Goal: Information Seeking & Learning: Learn about a topic

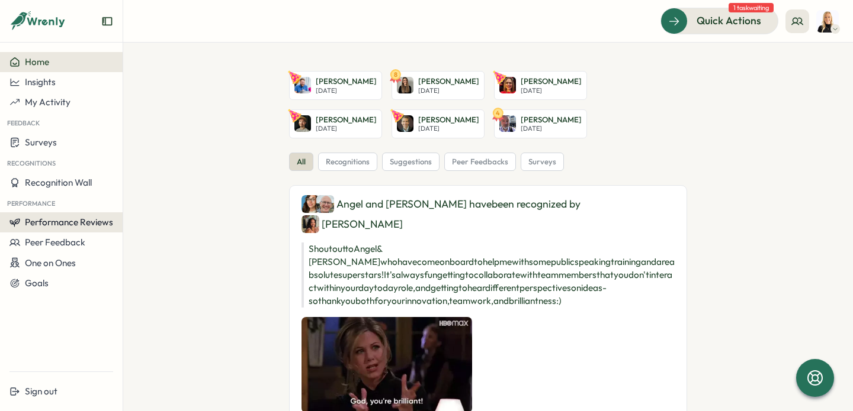
click at [62, 226] on span "Performance Reviews" at bounding box center [69, 222] width 88 height 11
click at [149, 209] on div "Reviews" at bounding box center [142, 211] width 33 height 13
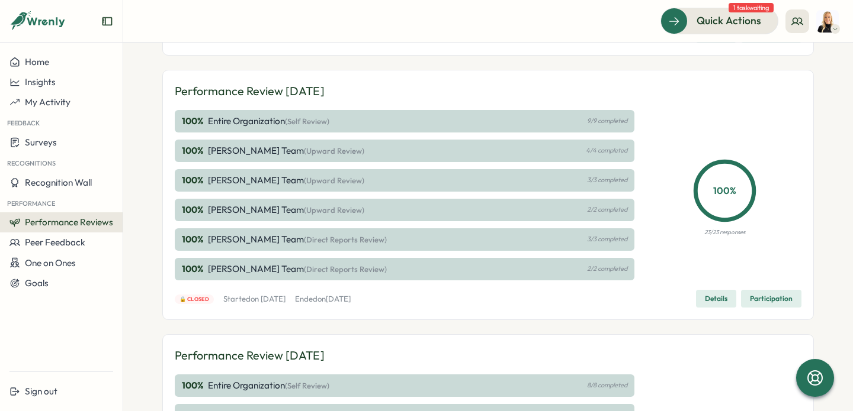
scroll to position [379, 0]
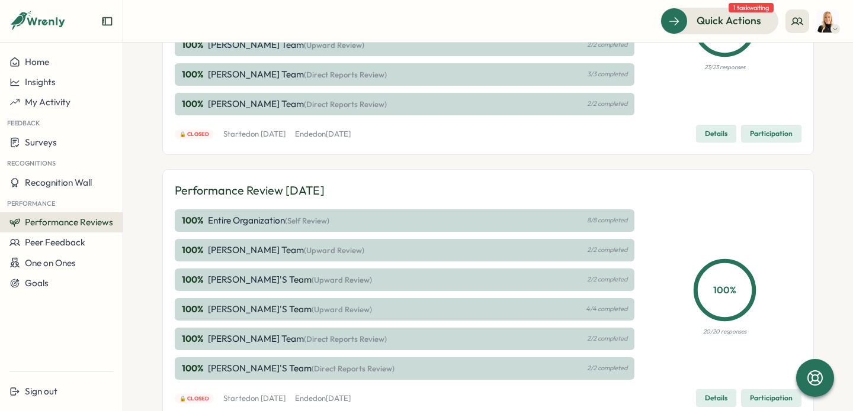
click at [63, 229] on button "Performance Reviews" at bounding box center [61, 223] width 123 height 20
click at [136, 240] on div "Insights" at bounding box center [142, 233] width 33 height 13
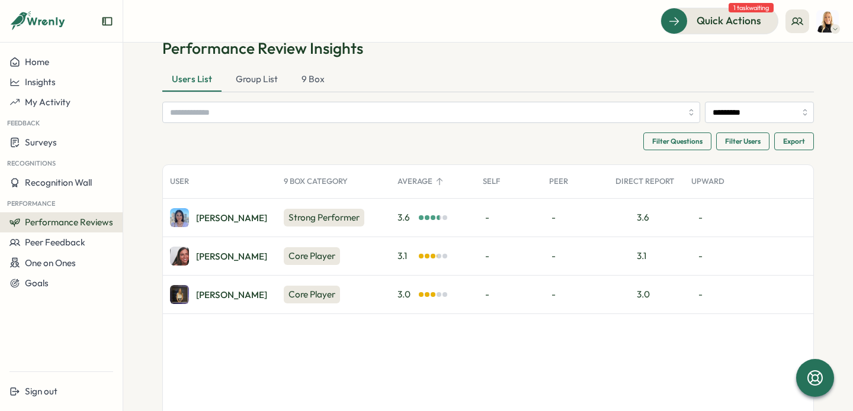
scroll to position [34, 0]
click at [204, 252] on div "[PERSON_NAME]" at bounding box center [231, 256] width 71 height 9
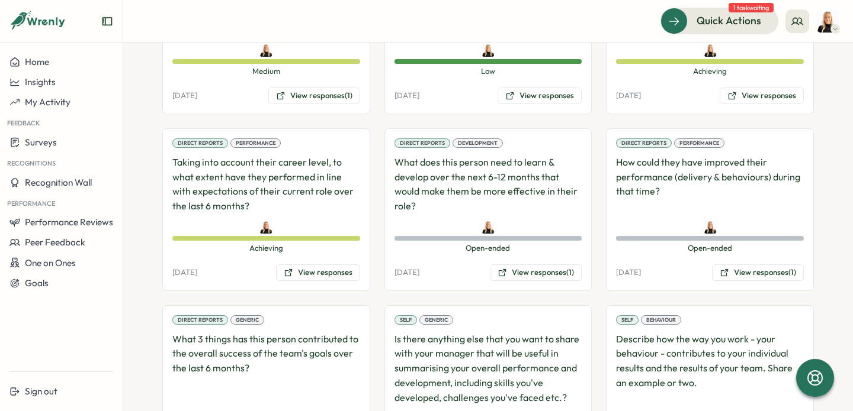
scroll to position [887, 0]
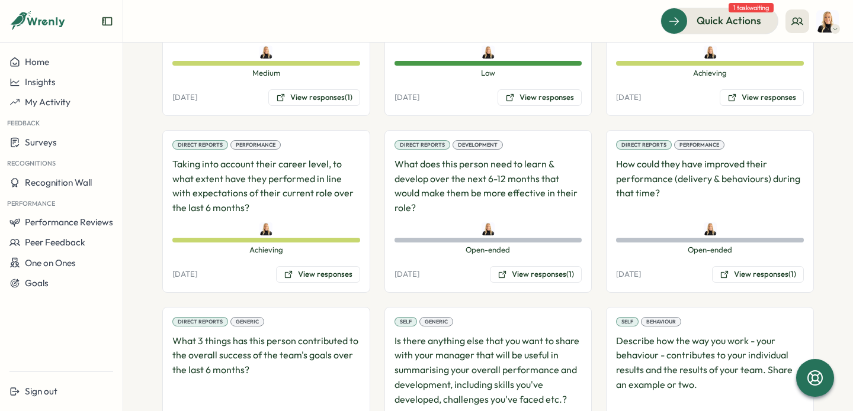
click at [673, 181] on p "How could they have improved their performance (delivery & behaviours) during t…" at bounding box center [710, 186] width 188 height 59
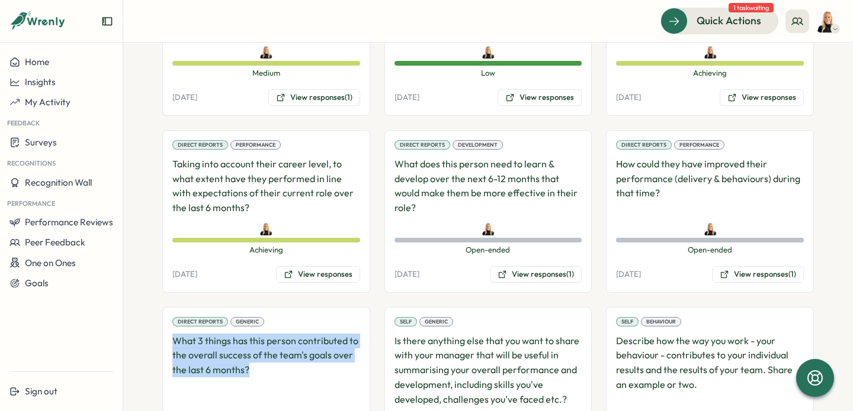
drag, startPoint x: 256, startPoint y: 356, endPoint x: 154, endPoint y: 332, distance: 105.3
click at [154, 332] on section "**********" at bounding box center [487, 227] width 729 height 369
copy p "What 3 things has this person contributed to the overall success of the team's …"
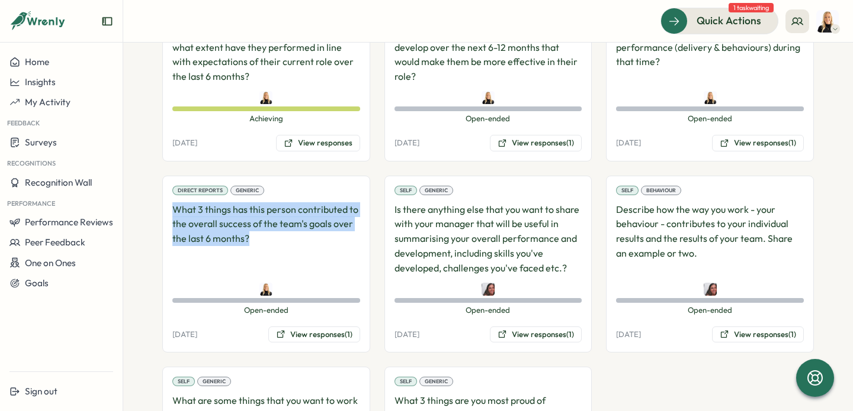
scroll to position [1020, 0]
click at [314, 326] on button "View responses (1)" at bounding box center [314, 334] width 92 height 17
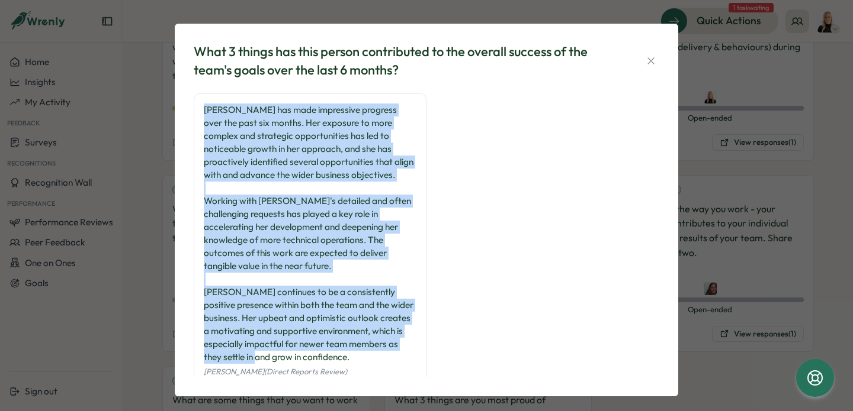
drag, startPoint x: 320, startPoint y: 363, endPoint x: 202, endPoint y: 108, distance: 280.5
click at [204, 109] on div "Eliza has made impressive progress over the past six months. Her exposure to mo…" at bounding box center [310, 234] width 213 height 261
copy div "Eliza has made impressive progress over the past six months. Her exposure to mo…"
click at [650, 57] on icon "button" at bounding box center [650, 60] width 7 height 7
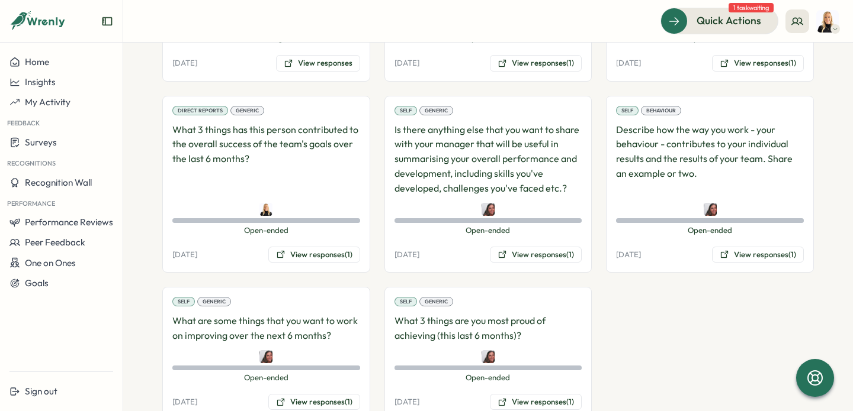
scroll to position [1104, 0]
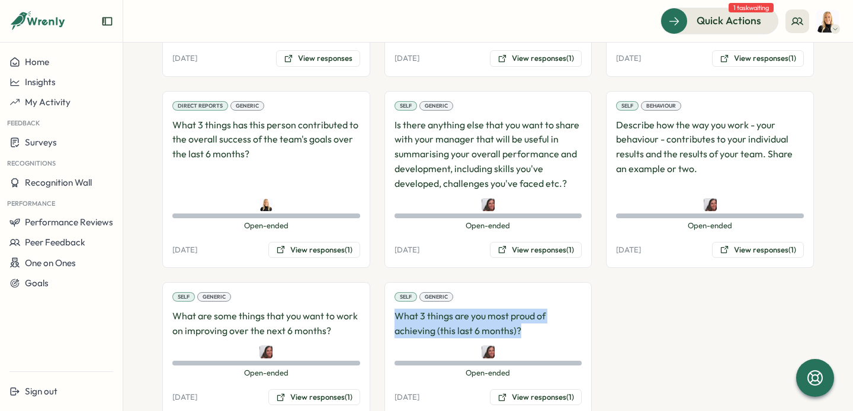
drag, startPoint x: 529, startPoint y: 319, endPoint x: 390, endPoint y: 306, distance: 139.1
click at [390, 306] on div "Self Generic What 3 things are you most proud of achieving (this last 6 months)…" at bounding box center [488, 348] width 208 height 133
copy p "What 3 things are you most proud of achieving (this last 6 months)?"
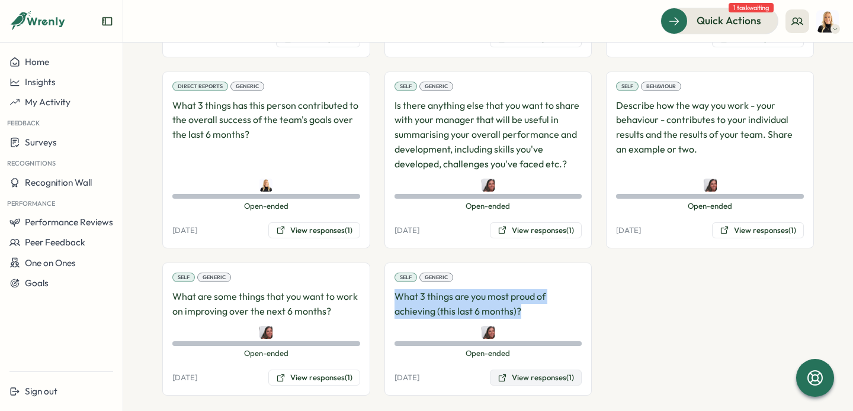
click at [523, 370] on button "View responses (1)" at bounding box center [536, 378] width 92 height 17
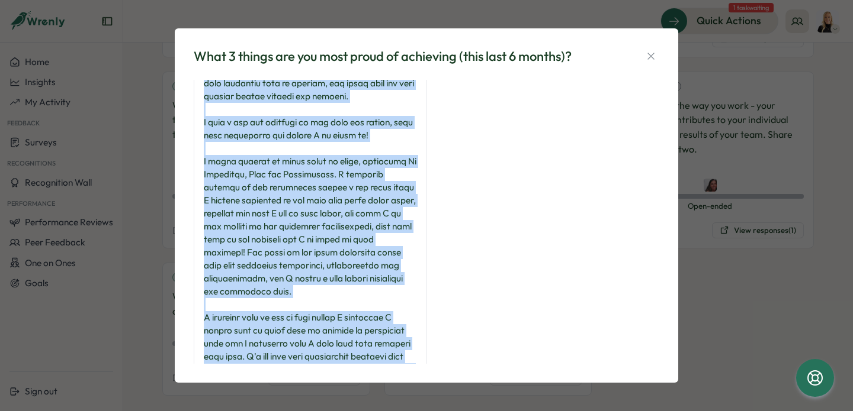
scroll to position [0, 0]
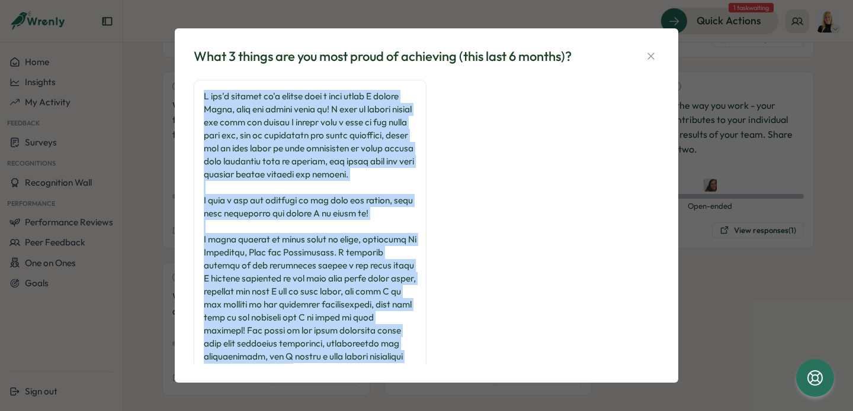
drag, startPoint x: 317, startPoint y: 314, endPoint x: 201, endPoint y: 98, distance: 245.3
click at [201, 97] on div "Eliza Sandaver (Self Review)" at bounding box center [310, 387] width 233 height 615
copy div "I can't believe it's nearly been a year since I joined Tillo, time has really f…"
click at [658, 53] on button "button" at bounding box center [650, 56] width 17 height 17
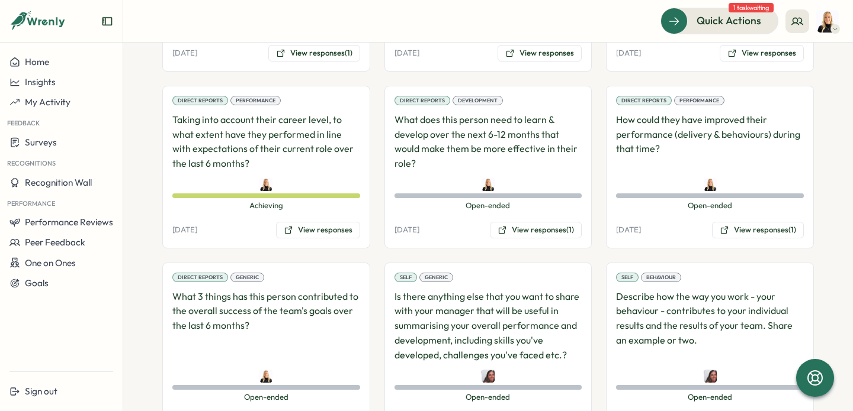
scroll to position [883, 0]
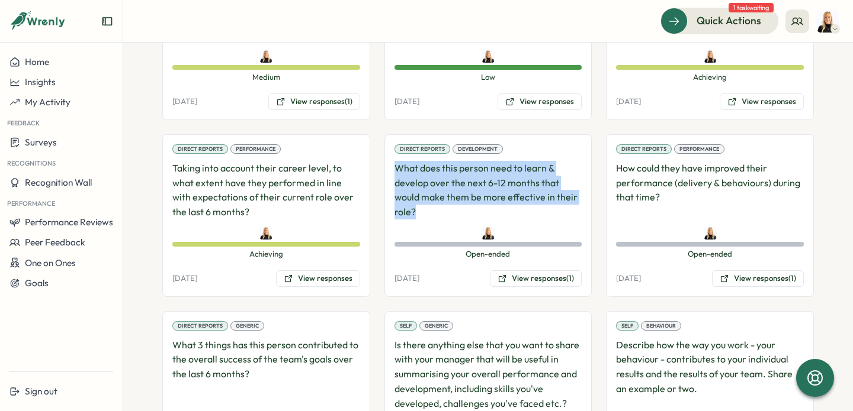
drag, startPoint x: 415, startPoint y: 200, endPoint x: 393, endPoint y: 156, distance: 49.0
click at [394, 161] on p "What does this person need to learn & develop over the next 6-12 months that wo…" at bounding box center [488, 190] width 188 height 59
copy p "What does this person need to learn & develop over the next 6-12 months that wo…"
click at [517, 271] on button "View responses (1)" at bounding box center [536, 279] width 92 height 17
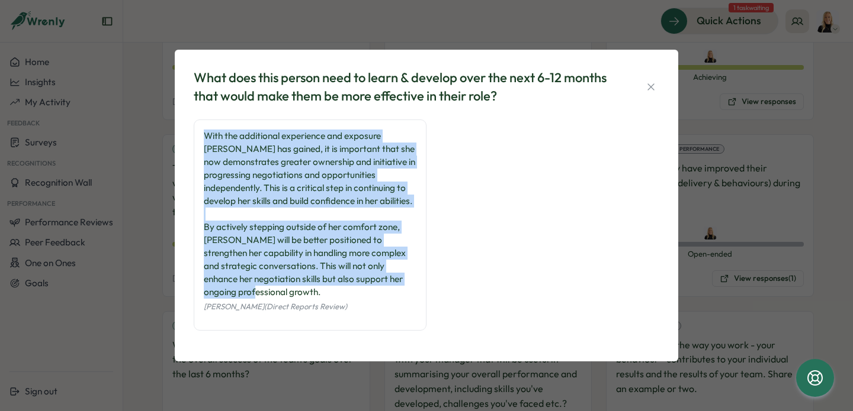
drag, startPoint x: 288, startPoint y: 287, endPoint x: 207, endPoint y: 107, distance: 197.7
click at [207, 107] on div "What does this person need to learn & develop over the next 6-12 months that wo…" at bounding box center [426, 205] width 475 height 283
copy div "With the additional experience and exposure Eliza has gained, it is important t…"
click at [647, 86] on icon "button" at bounding box center [651, 87] width 12 height 12
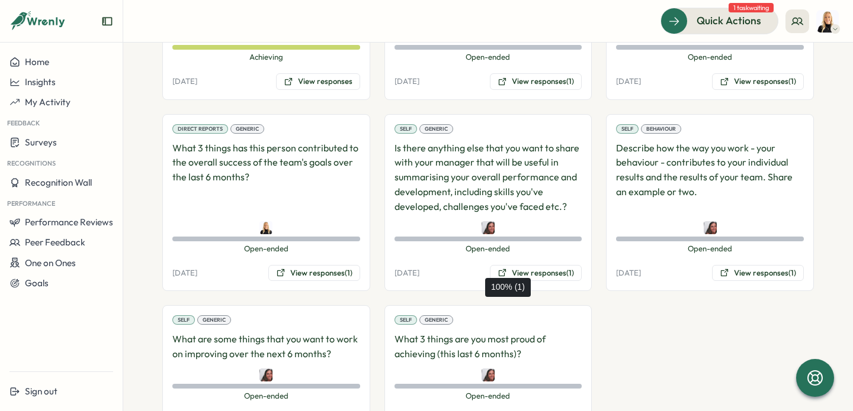
scroll to position [1123, 0]
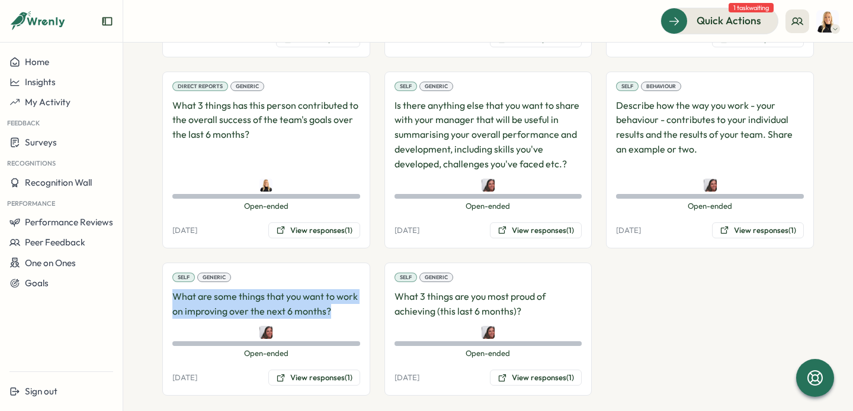
drag, startPoint x: 339, startPoint y: 304, endPoint x: 165, endPoint y: 286, distance: 175.0
click at [165, 286] on div "Self Generic What are some things that you want to work on improving over the n…" at bounding box center [266, 329] width 208 height 133
copy p "What are some things that you want to work on improving over the next 6 months?"
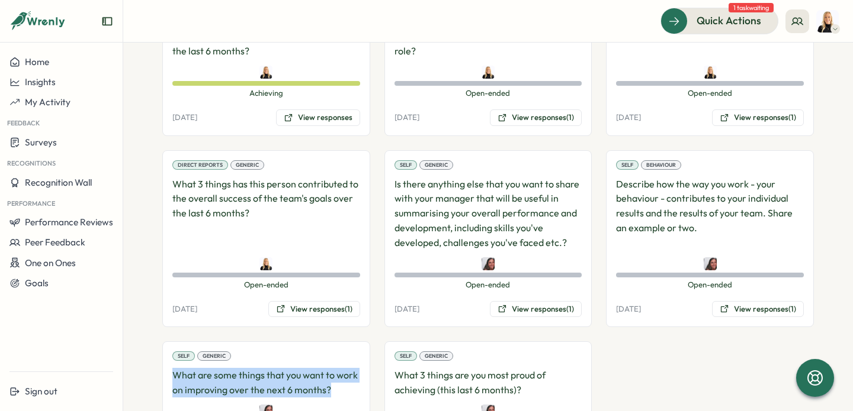
scroll to position [1025, 0]
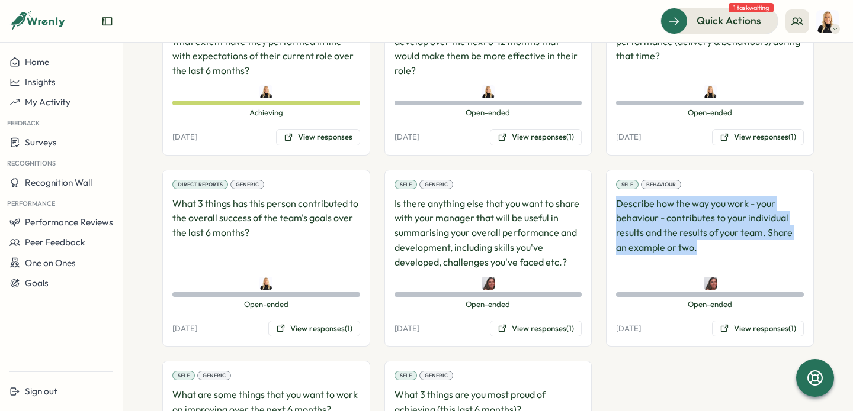
drag, startPoint x: 707, startPoint y: 239, endPoint x: 611, endPoint y: 191, distance: 107.5
click at [611, 190] on div "Self Behaviour Describe how the way you work - your behaviour - contributes to …" at bounding box center [710, 259] width 208 height 178
copy p "Describe how the way you work - your behaviour - contributes to your individual…"
click at [744, 321] on button "View responses (1)" at bounding box center [758, 329] width 92 height 17
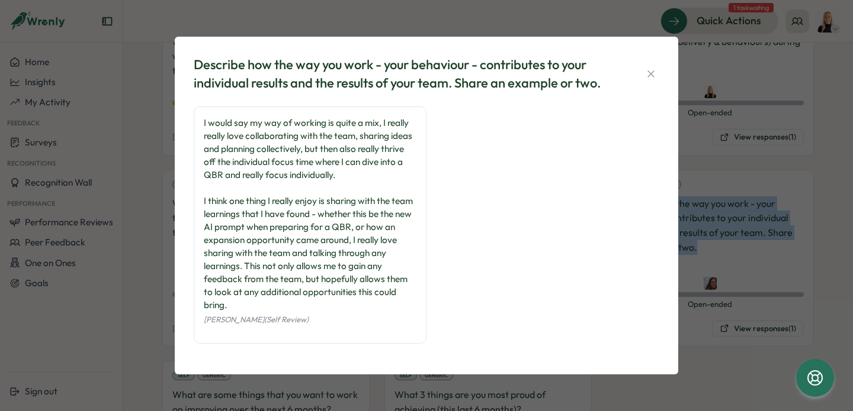
drag, startPoint x: 258, startPoint y: 317, endPoint x: 193, endPoint y: 129, distance: 199.2
click at [194, 128] on div "I would say my way of working is quite a mix, I really really love collaboratin…" at bounding box center [310, 225] width 233 height 237
copy div "I would say my way of working is quite a mix, I really really love collaboratin…"
click at [651, 70] on icon "button" at bounding box center [650, 73] width 7 height 7
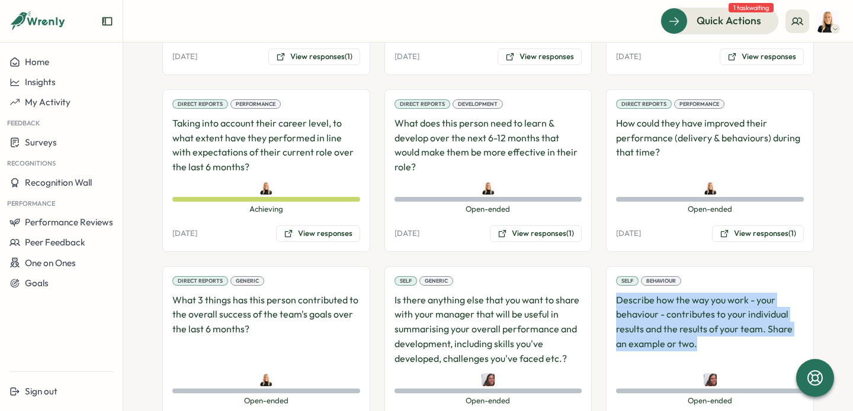
scroll to position [925, 0]
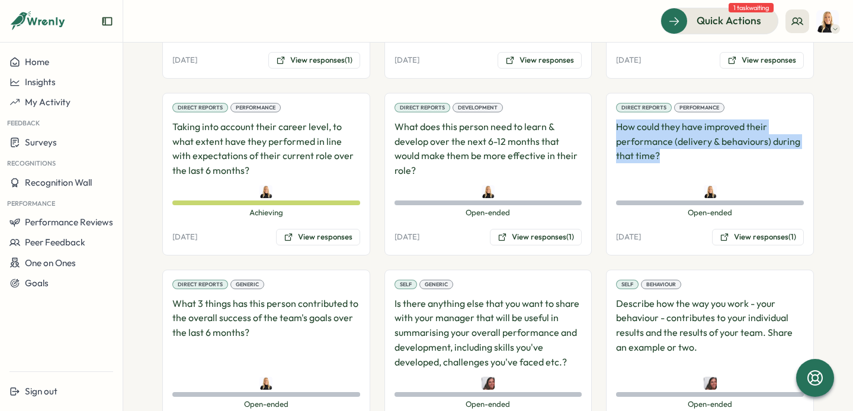
drag, startPoint x: 672, startPoint y: 146, endPoint x: 606, endPoint y: 111, distance: 74.1
click at [606, 111] on div "Direct Reports Performance How could they have improved their performance (deli…" at bounding box center [710, 174] width 208 height 163
copy p "How could they have improved their performance (delivery & behaviours) during t…"
click at [758, 229] on button "View responses (1)" at bounding box center [758, 237] width 92 height 17
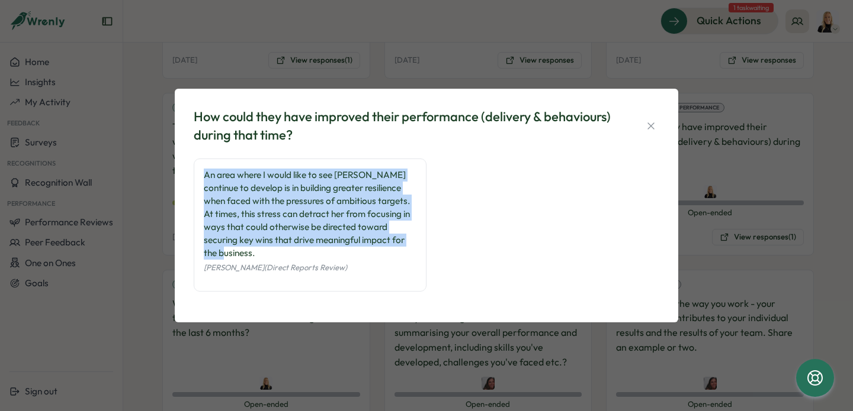
drag, startPoint x: 390, startPoint y: 248, endPoint x: 194, endPoint y: 183, distance: 206.5
click at [194, 183] on div "An area where I would like to see Eliza continue to develop is in building grea…" at bounding box center [310, 225] width 233 height 133
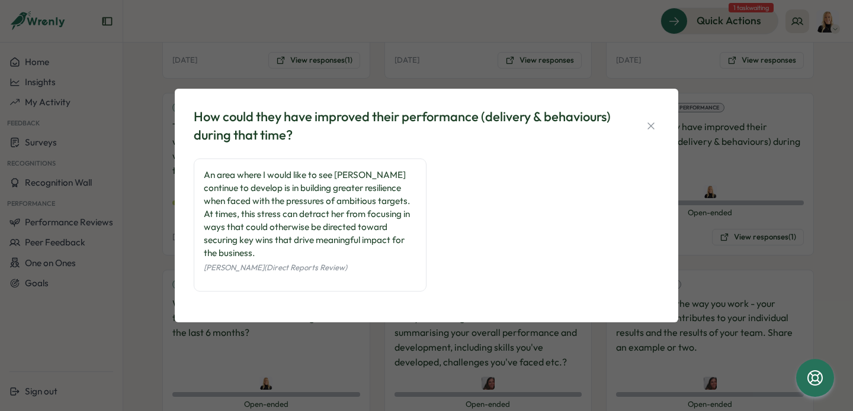
click at [661, 126] on div "How could they have improved their performance (delivery & behaviours) during t…" at bounding box center [426, 205] width 475 height 205
click at [650, 132] on icon "button" at bounding box center [651, 126] width 12 height 12
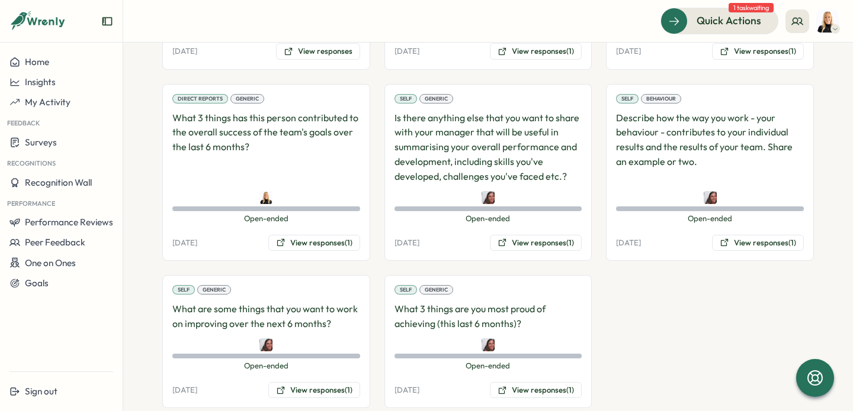
scroll to position [1110, 0]
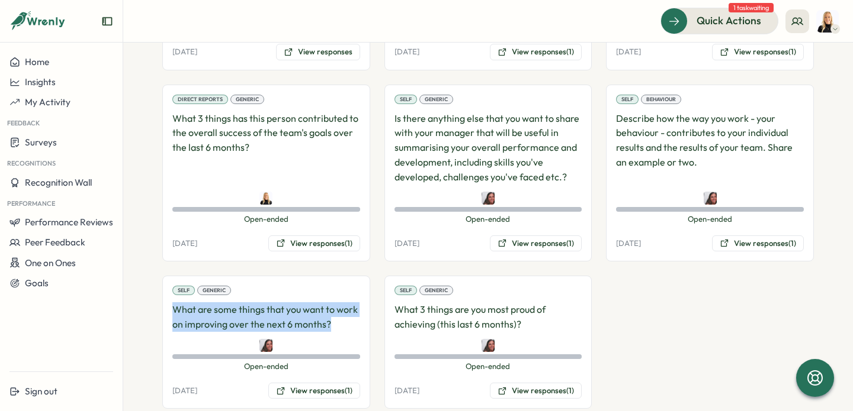
drag, startPoint x: 348, startPoint y: 311, endPoint x: 163, endPoint y: 296, distance: 185.4
click at [163, 296] on div "Self Generic What are some things that you want to work on improving over the n…" at bounding box center [266, 342] width 208 height 133
click at [332, 383] on button "View responses (1)" at bounding box center [314, 391] width 92 height 17
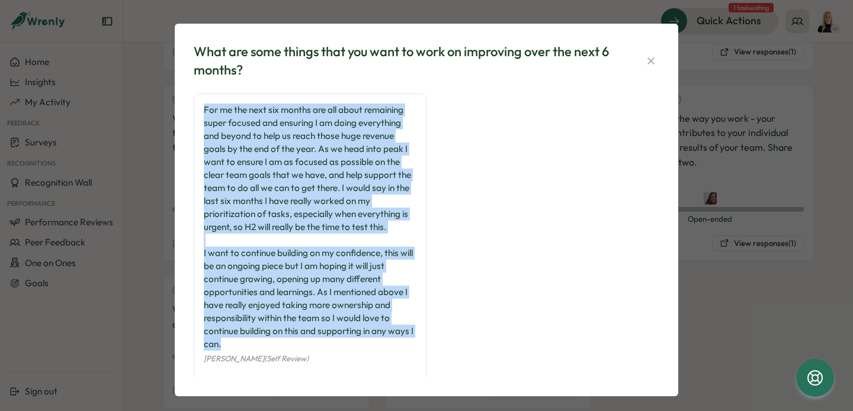
drag, startPoint x: 223, startPoint y: 346, endPoint x: 195, endPoint y: 95, distance: 253.2
click at [195, 94] on div "For me the next six months are all about remaining super focused and ensuring I…" at bounding box center [310, 239] width 233 height 290
click at [650, 57] on icon "button" at bounding box center [651, 61] width 12 height 12
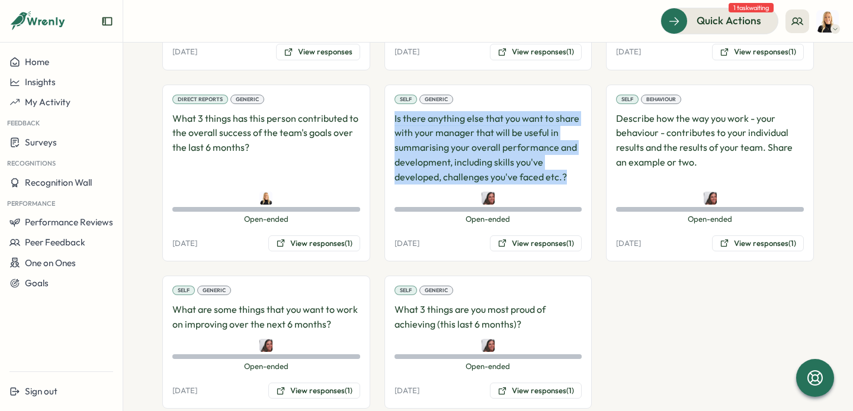
drag, startPoint x: 567, startPoint y: 165, endPoint x: 384, endPoint y: 108, distance: 190.8
click at [384, 108] on div "Self Generic Is there anything else that you want to share with your manager th…" at bounding box center [488, 174] width 208 height 178
click at [550, 236] on button "View responses (1)" at bounding box center [536, 244] width 92 height 17
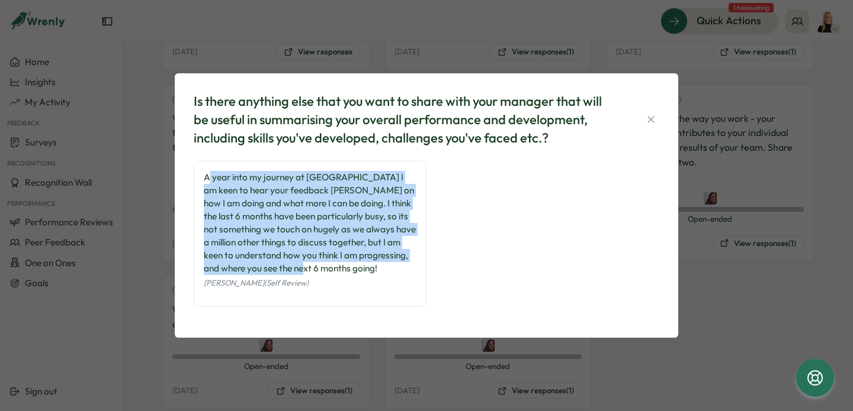
drag, startPoint x: 304, startPoint y: 272, endPoint x: 192, endPoint y: 186, distance: 141.9
click at [192, 185] on div "Is there anything else that you want to share with your manager that will be us…" at bounding box center [426, 206] width 475 height 236
click at [648, 114] on icon "button" at bounding box center [651, 120] width 12 height 12
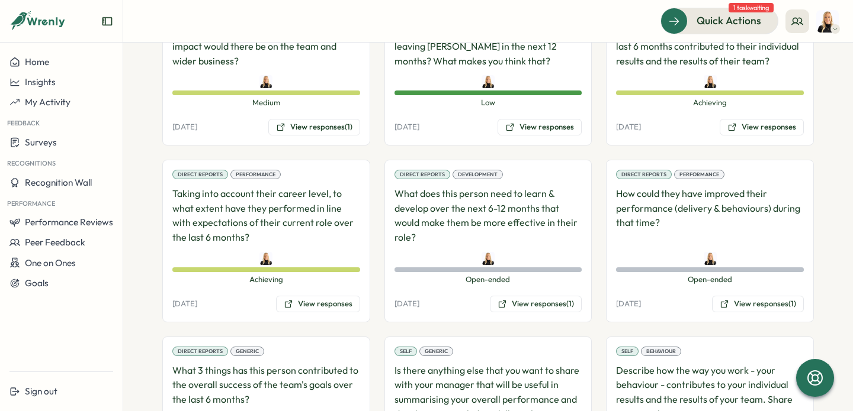
scroll to position [842, 0]
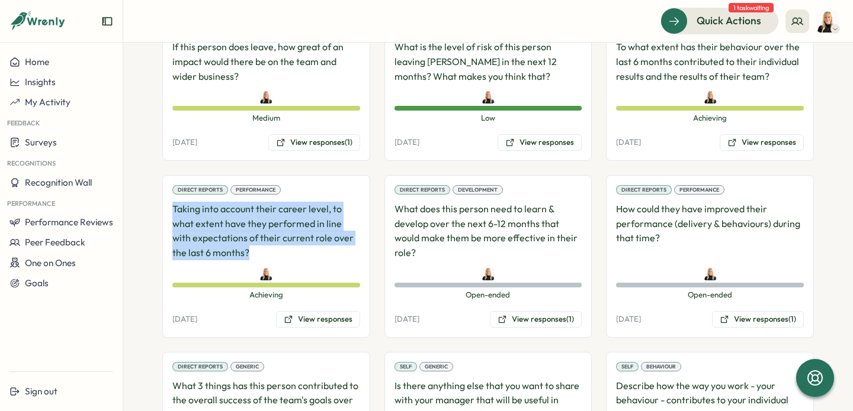
drag, startPoint x: 228, startPoint y: 239, endPoint x: 164, endPoint y: 196, distance: 77.2
click at [164, 196] on div "Direct Reports Performance Taking into account their career level, to what exte…" at bounding box center [266, 256] width 208 height 163
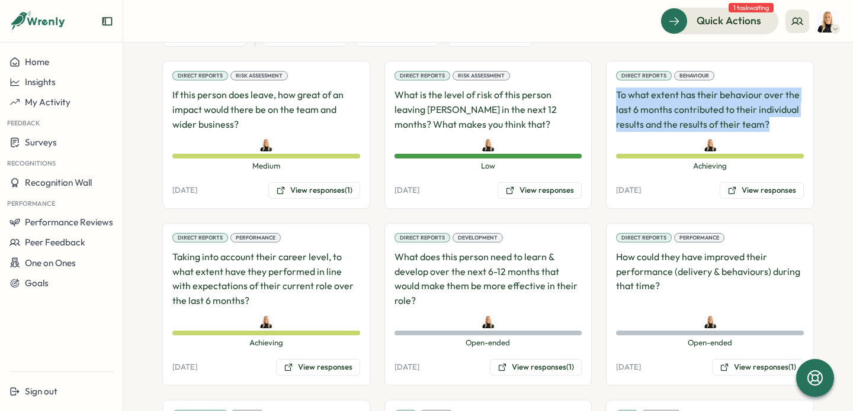
drag, startPoint x: 773, startPoint y: 111, endPoint x: 605, endPoint y: 81, distance: 170.9
click at [606, 81] on div "Direct Reports Behaviour To what extent has their behaviour over the last 6 mon…" at bounding box center [710, 135] width 208 height 148
click at [66, 65] on div "Home" at bounding box center [61, 62] width 104 height 11
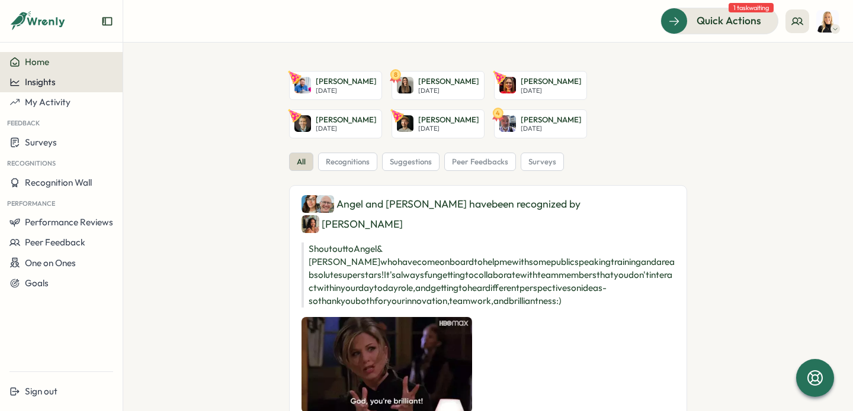
click at [59, 78] on div "Insights" at bounding box center [61, 82] width 104 height 11
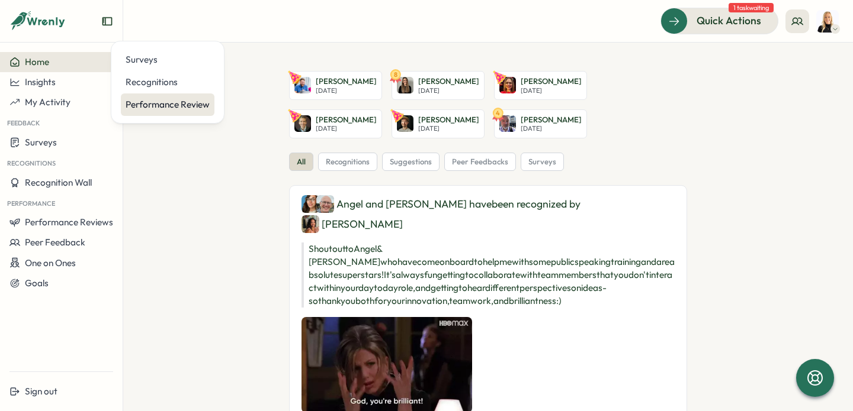
click at [163, 98] on div "Performance Review" at bounding box center [168, 104] width 84 height 13
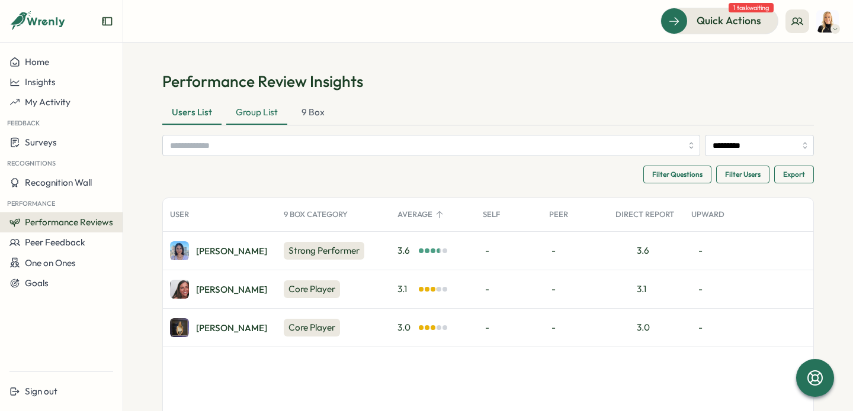
click at [259, 107] on div "Group List" at bounding box center [256, 113] width 61 height 24
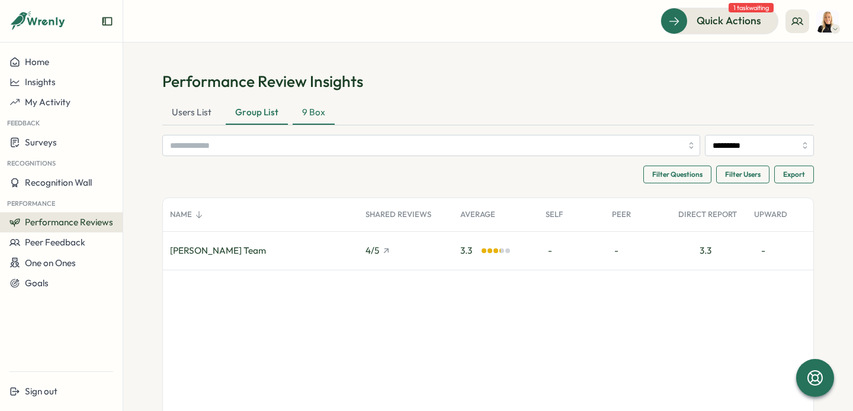
click at [310, 112] on div "9 Box" at bounding box center [313, 113] width 42 height 24
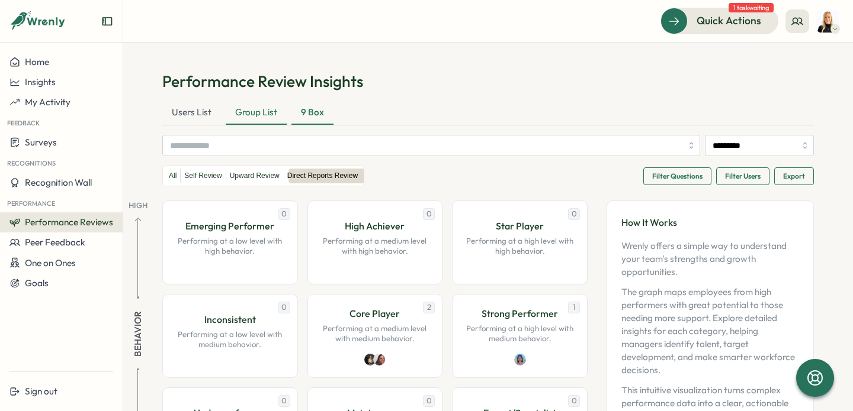
click at [272, 112] on div "Group List" at bounding box center [256, 113] width 61 height 24
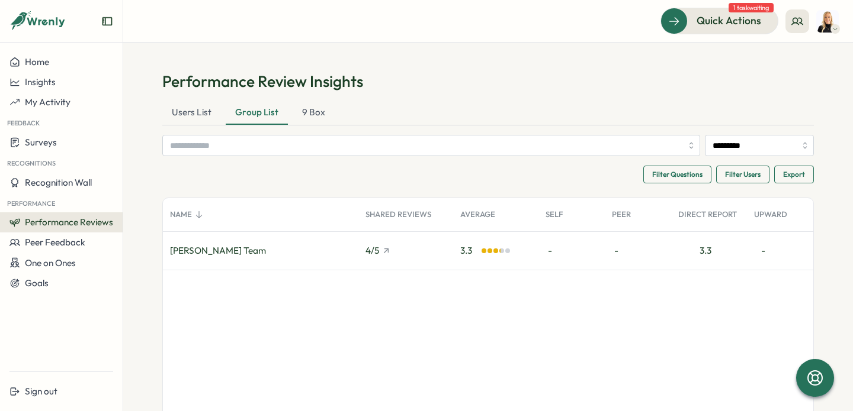
click at [229, 249] on div "[PERSON_NAME] Team" at bounding box center [218, 251] width 96 height 13
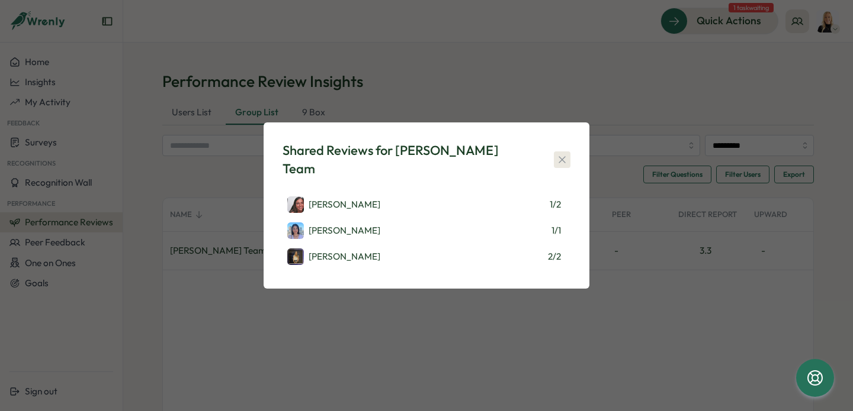
click at [559, 157] on icon "button" at bounding box center [562, 160] width 12 height 12
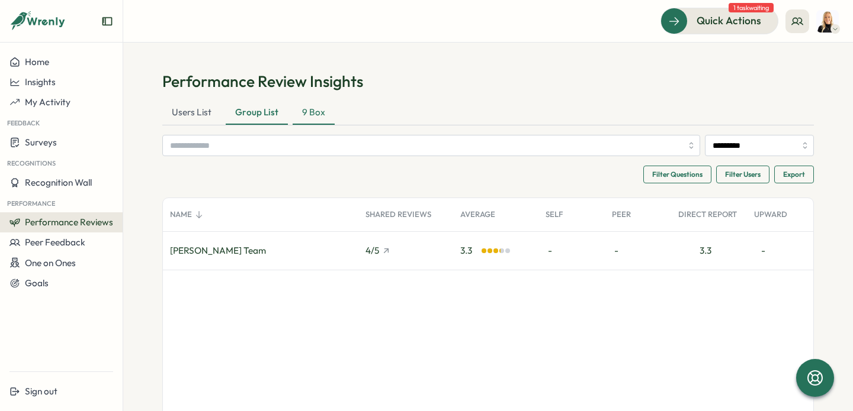
click at [304, 107] on div "9 Box" at bounding box center [313, 113] width 42 height 24
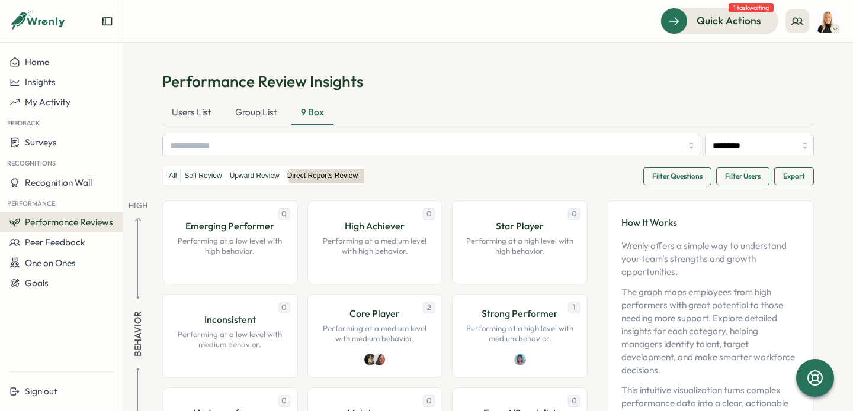
scroll to position [116, 0]
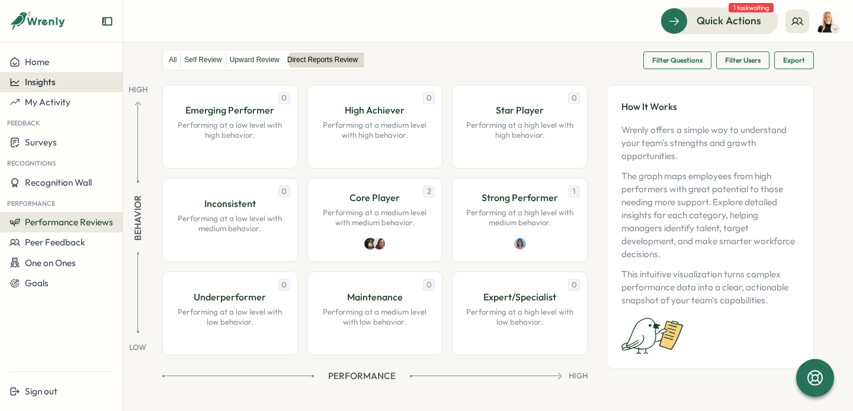
click at [61, 81] on div "Insights" at bounding box center [61, 82] width 104 height 11
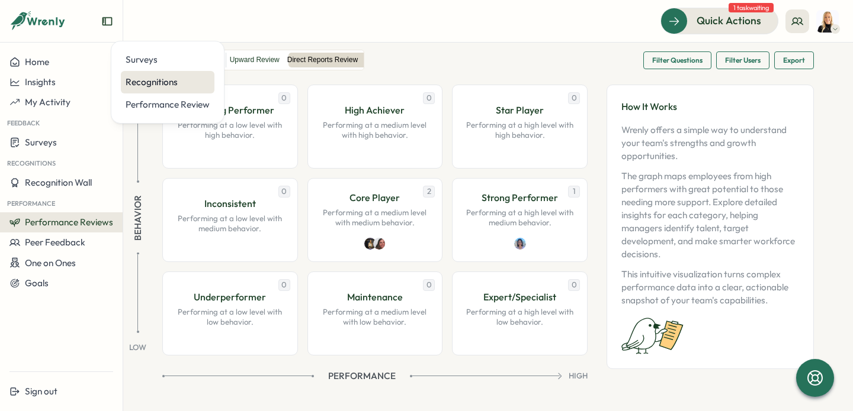
click at [141, 86] on div "Recognitions" at bounding box center [168, 82] width 84 height 13
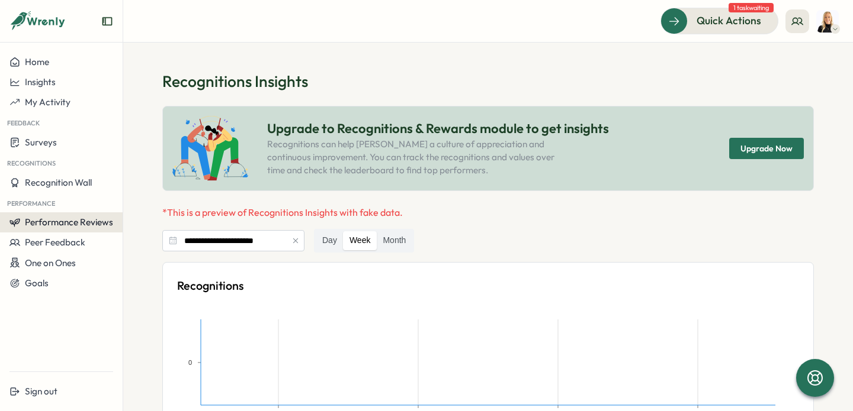
click at [69, 220] on span "Performance Reviews" at bounding box center [69, 222] width 88 height 11
click at [144, 227] on div "Insights" at bounding box center [142, 233] width 33 height 13
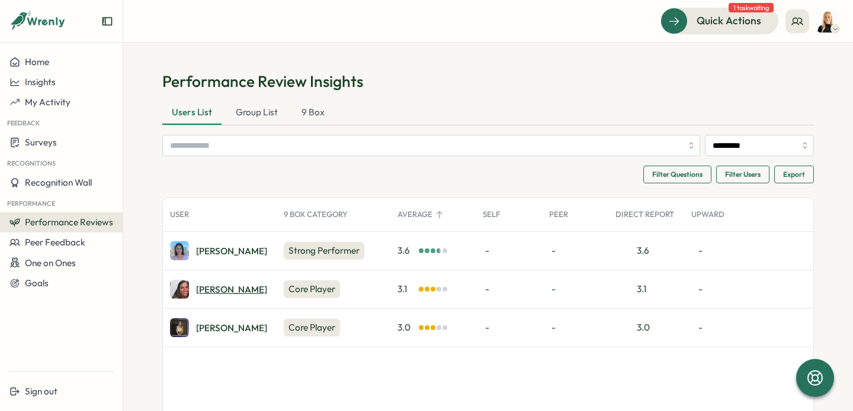
click at [207, 285] on div "[PERSON_NAME]" at bounding box center [231, 289] width 71 height 9
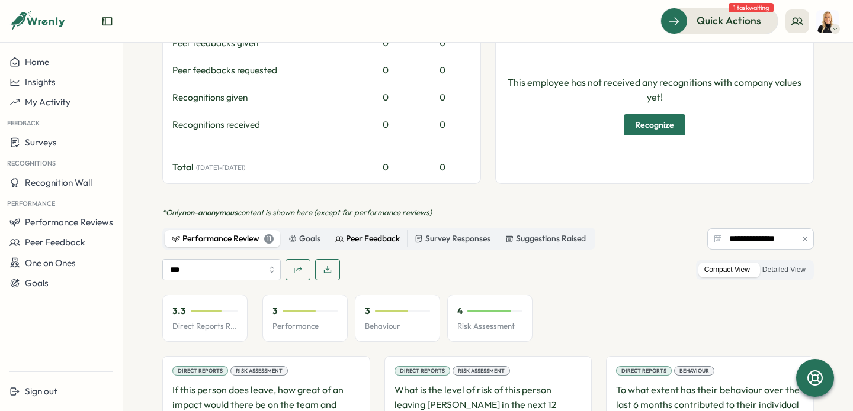
scroll to position [552, 0]
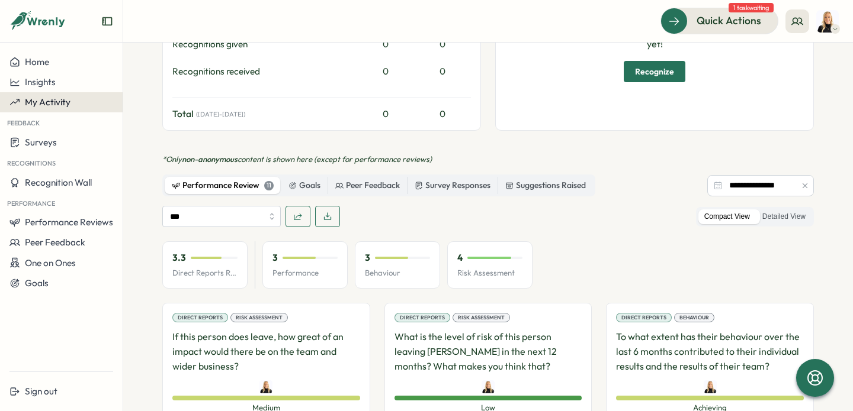
click at [63, 96] on button "My Activity" at bounding box center [61, 102] width 123 height 20
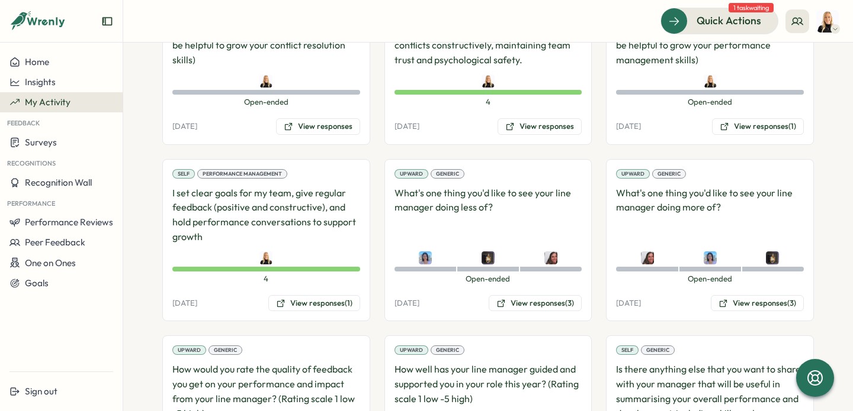
scroll to position [1308, 0]
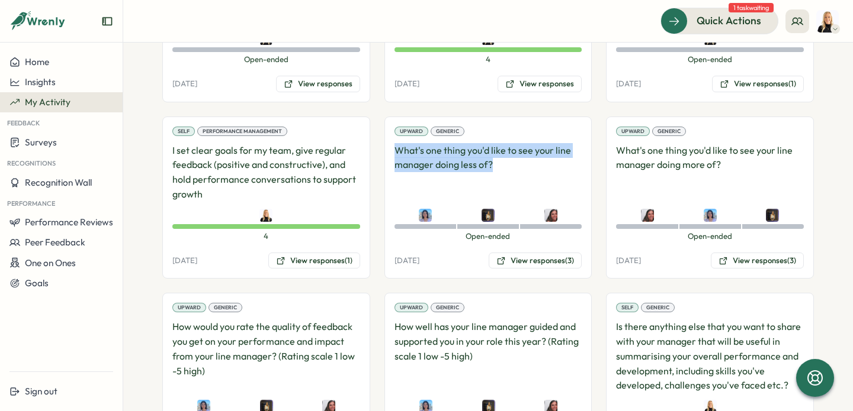
drag, startPoint x: 499, startPoint y: 166, endPoint x: 390, endPoint y: 153, distance: 109.6
click at [390, 153] on div "Upward Generic What's one thing you'd like to see your line manager doing less …" at bounding box center [488, 198] width 208 height 163
copy p "What's one thing you'd like to see your line manager doing less of?"
click at [531, 263] on button "View responses (3)" at bounding box center [534, 261] width 93 height 17
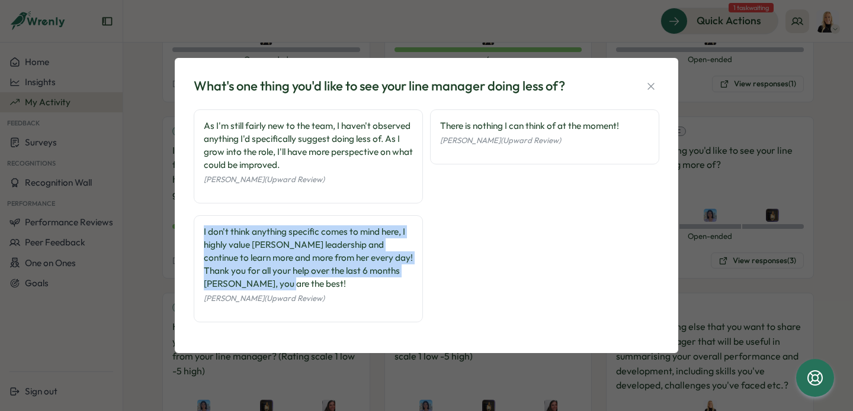
drag, startPoint x: 289, startPoint y: 281, endPoint x: 192, endPoint y: 229, distance: 109.7
click at [192, 229] on div "What's one thing you'd like to see your line manager doing less of? As I'm stil…" at bounding box center [426, 205] width 475 height 266
copy div "I don't think anything specific comes to mind here, I highly value Hannahs lead…"
click at [653, 85] on icon "button" at bounding box center [651, 87] width 12 height 12
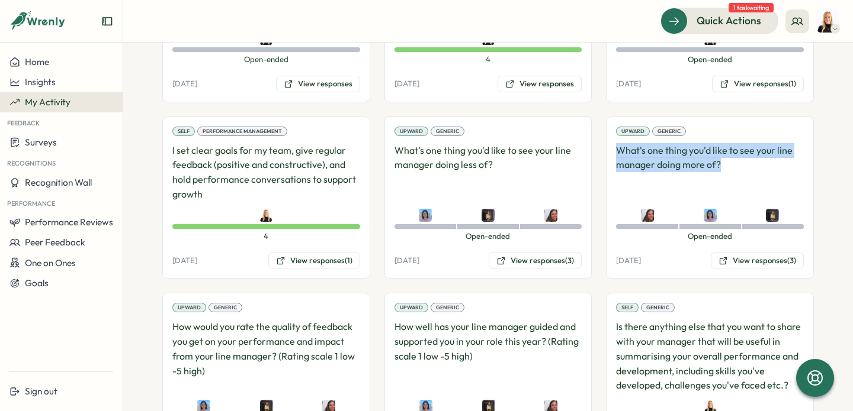
drag, startPoint x: 723, startPoint y: 166, endPoint x: 609, endPoint y: 151, distance: 115.3
click at [609, 151] on div "Upward Generic What's one thing you'd like to see your line manager doing more …" at bounding box center [710, 198] width 208 height 163
copy p "What's one thing you'd like to see your line manager doing more of?"
click at [730, 261] on button "View responses (3)" at bounding box center [756, 261] width 93 height 17
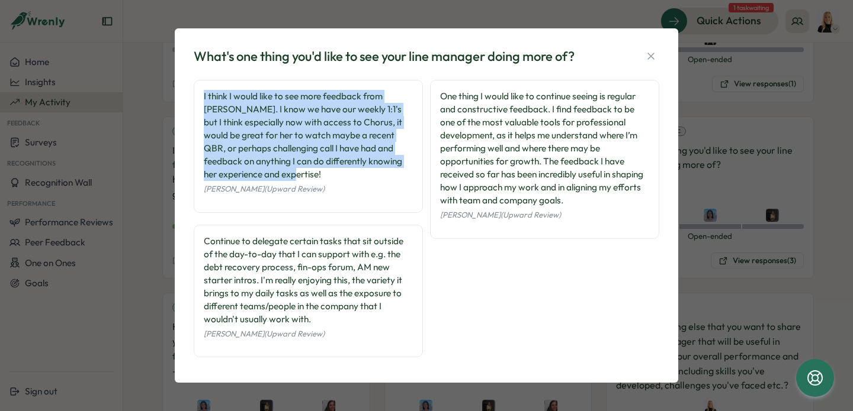
drag, startPoint x: 330, startPoint y: 174, endPoint x: 199, endPoint y: 96, distance: 152.4
click at [199, 96] on div "I think I would like to see more feedback from Hannah. I know we have our weekl…" at bounding box center [308, 146] width 229 height 133
copy div "I think I would like to see more feedback from Hannah. I know we have our weekl…"
click at [650, 52] on icon "button" at bounding box center [651, 56] width 12 height 12
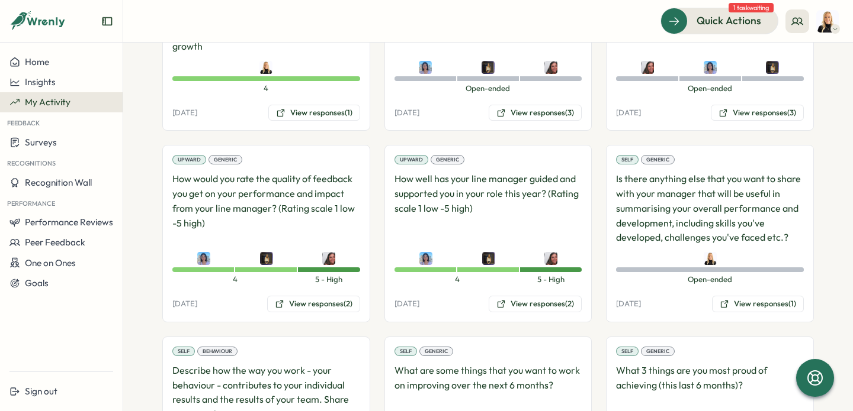
scroll to position [1460, 0]
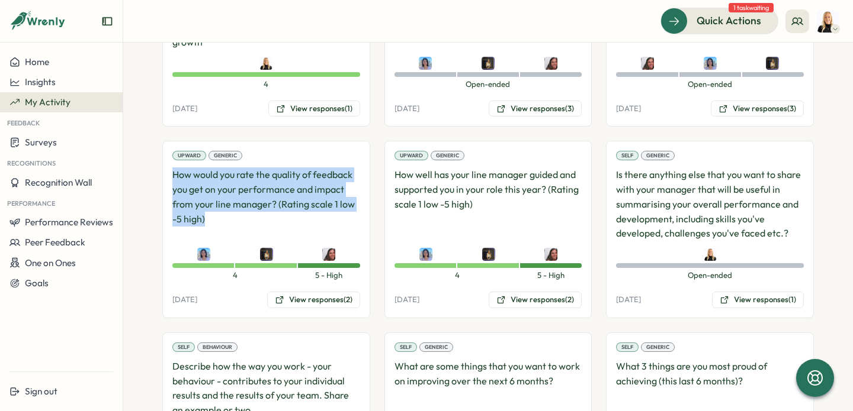
drag, startPoint x: 211, startPoint y: 220, endPoint x: 157, endPoint y: 177, distance: 68.7
click at [157, 177] on section "**********" at bounding box center [487, 227] width 729 height 369
copy p "How would you rate the quality of feedback you get on your performance and impa…"
click at [343, 298] on button "View responses (2)" at bounding box center [313, 300] width 93 height 17
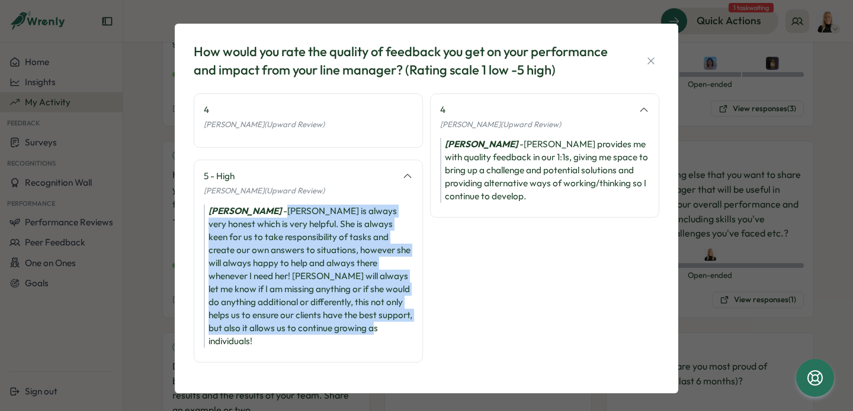
drag, startPoint x: 352, startPoint y: 336, endPoint x: 279, endPoint y: 216, distance: 140.8
click at [279, 216] on div "Eliza Sandaver - Hannah is always very honest which is very helpful. She is alw…" at bounding box center [308, 276] width 209 height 143
copy div "Hannah is always very honest which is very helpful. She is always keen for us t…"
click at [650, 59] on icon "button" at bounding box center [651, 61] width 12 height 12
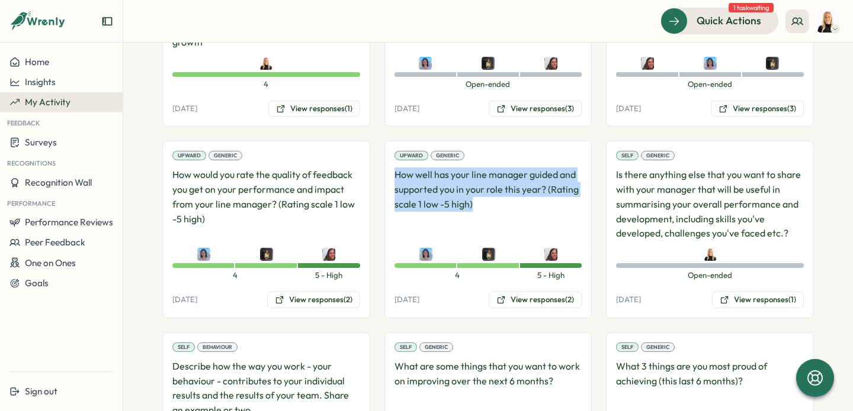
drag, startPoint x: 483, startPoint y: 204, endPoint x: 374, endPoint y: 176, distance: 111.7
copy p "How well has your line manager guided and supported you in your role this year?…"
click at [561, 295] on button "View responses (2)" at bounding box center [534, 300] width 93 height 17
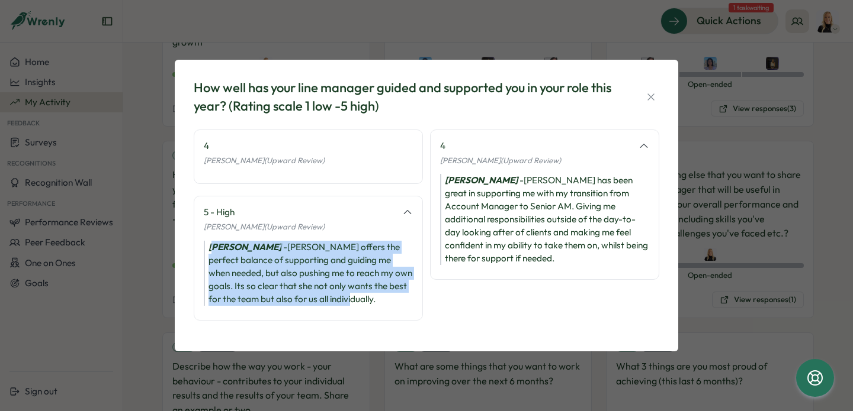
drag, startPoint x: 383, startPoint y: 301, endPoint x: 212, endPoint y: 247, distance: 179.4
click at [212, 247] on div "Eliza Sandaver - Hannah offers the perfect balance of supporting and guiding me…" at bounding box center [308, 273] width 209 height 65
copy div "liza Sandaver - Hannah offers the perfect balance of supporting and guiding me …"
